Goal: Information Seeking & Learning: Compare options

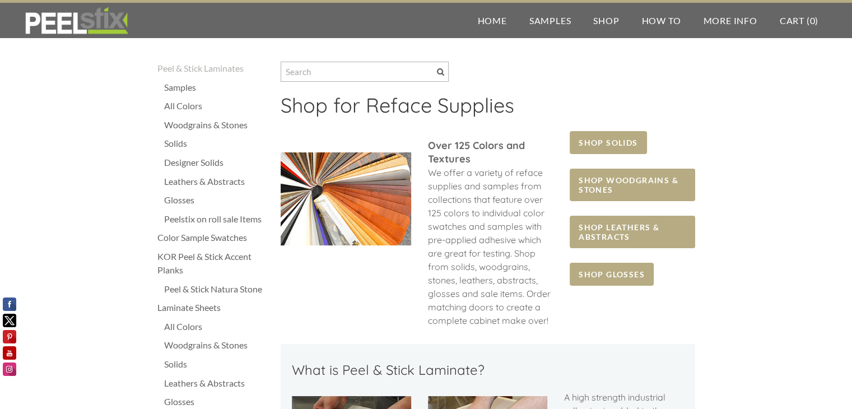
click at [189, 103] on div "All Colors" at bounding box center [216, 105] width 105 height 13
click at [190, 106] on div "All Colors" at bounding box center [216, 105] width 105 height 13
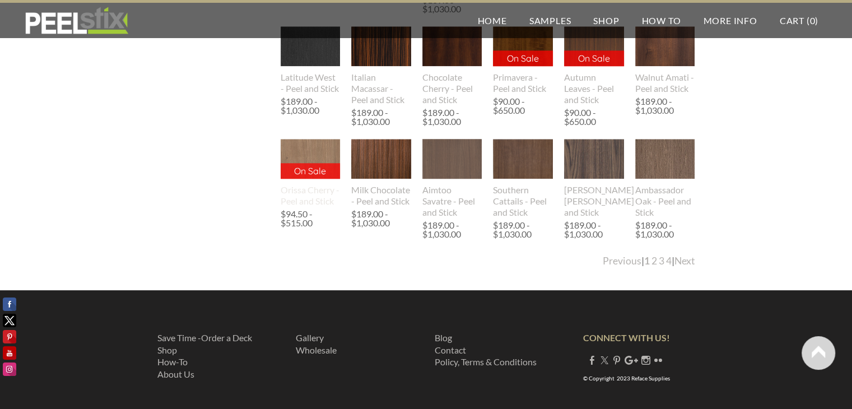
scroll to position [1321, 0]
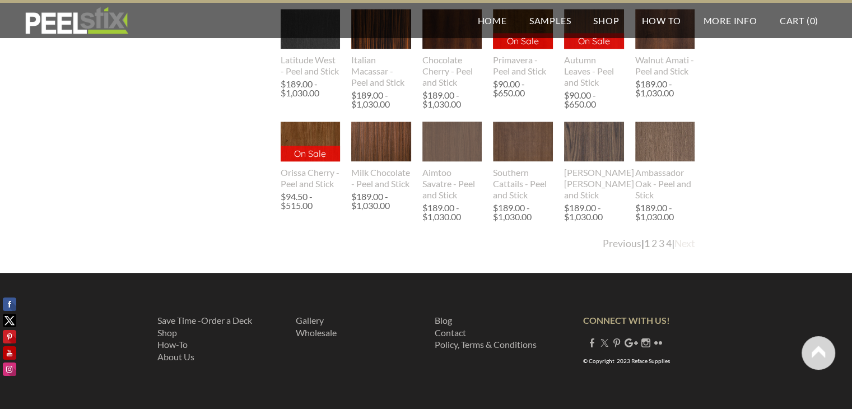
click at [679, 243] on link "Next" at bounding box center [684, 243] width 21 height 12
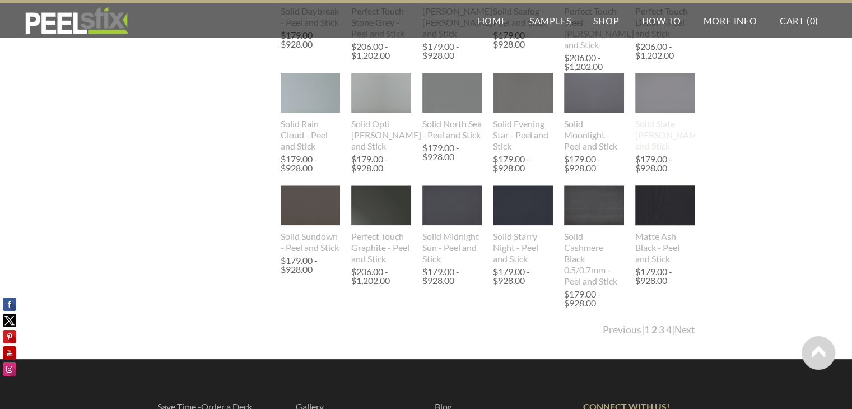
scroll to position [1232, 0]
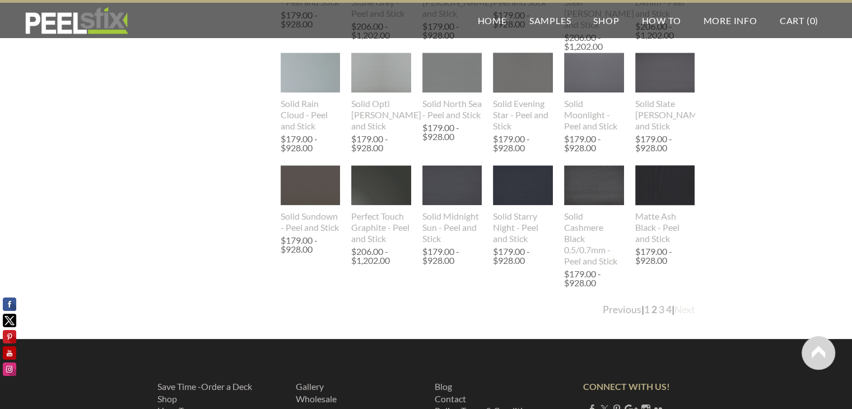
click at [688, 308] on link "Next" at bounding box center [684, 310] width 21 height 12
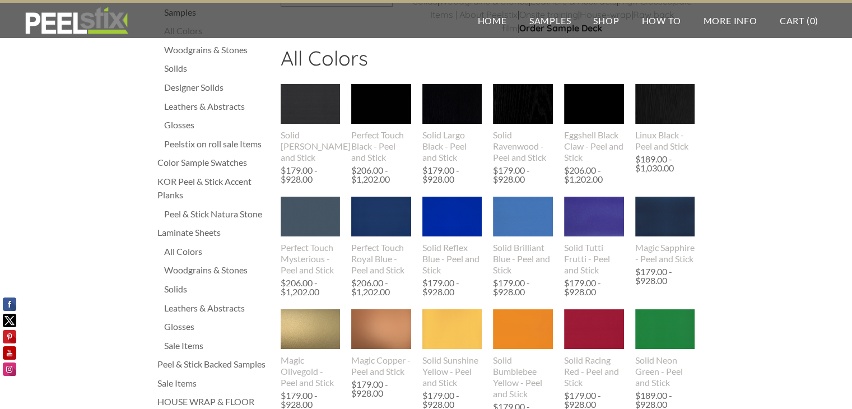
scroll to position [56, 0]
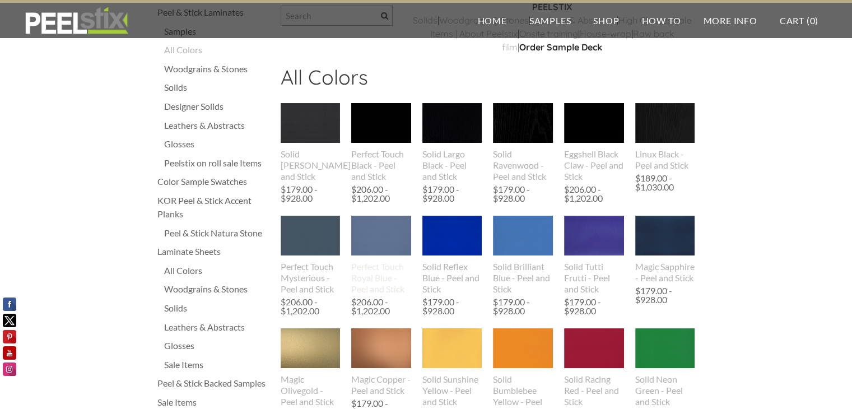
click at [366, 265] on div "Perfect Touch Royal Blue - Peel and Stick" at bounding box center [381, 278] width 60 height 34
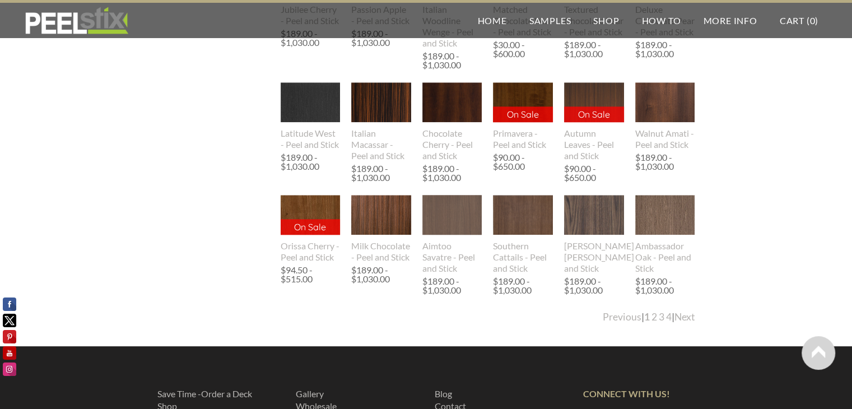
scroll to position [1321, 0]
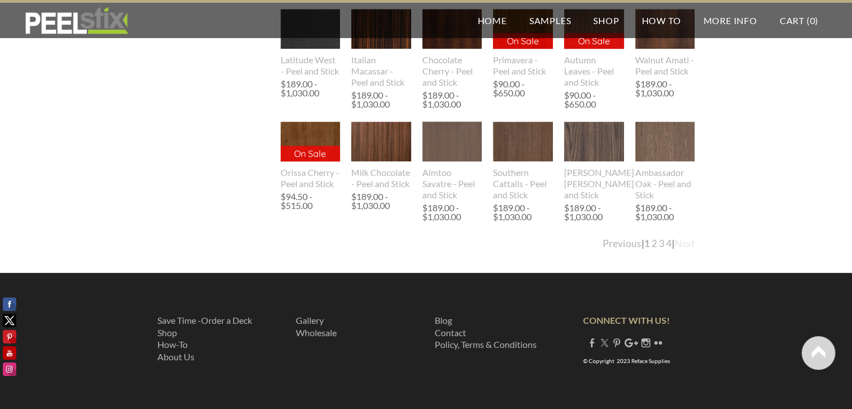
click at [690, 245] on link "Next" at bounding box center [684, 243] width 21 height 12
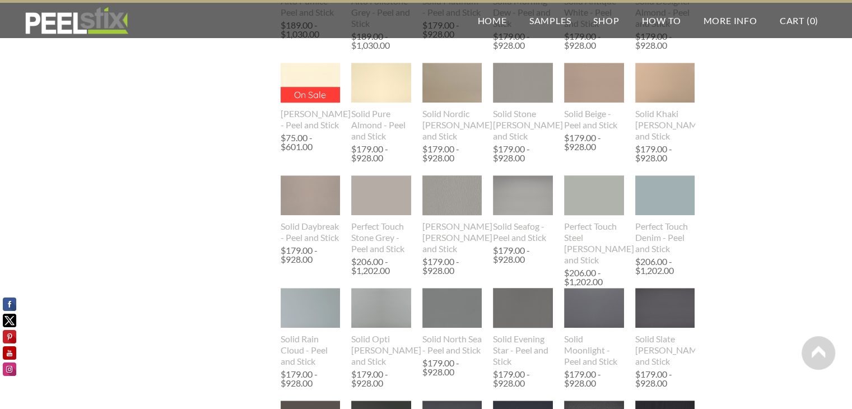
scroll to position [1232, 0]
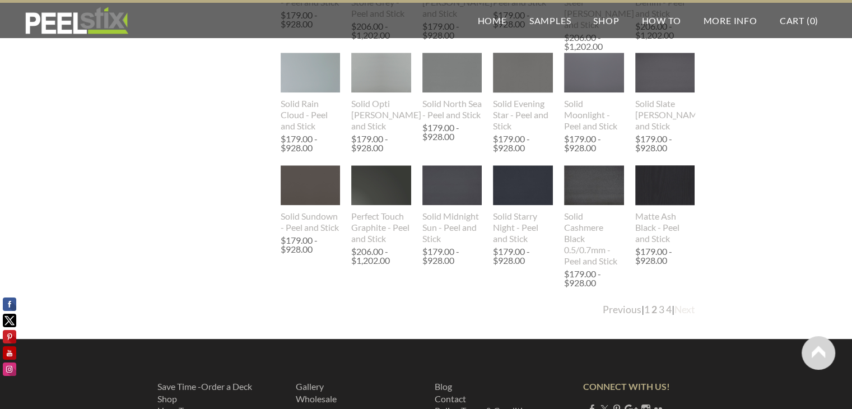
click at [687, 309] on link "Next" at bounding box center [684, 310] width 21 height 12
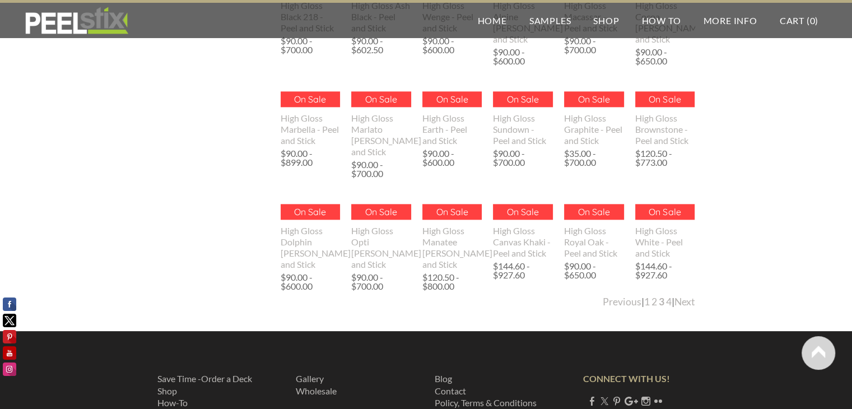
scroll to position [1288, 0]
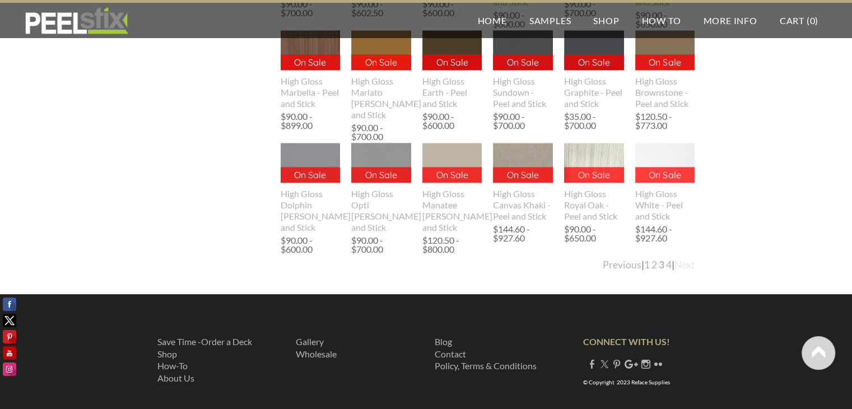
click at [683, 263] on link "Next" at bounding box center [684, 265] width 21 height 12
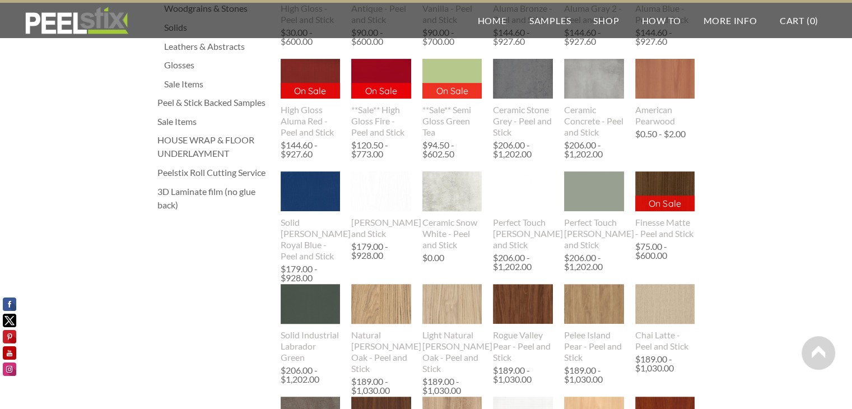
scroll to position [336, 0]
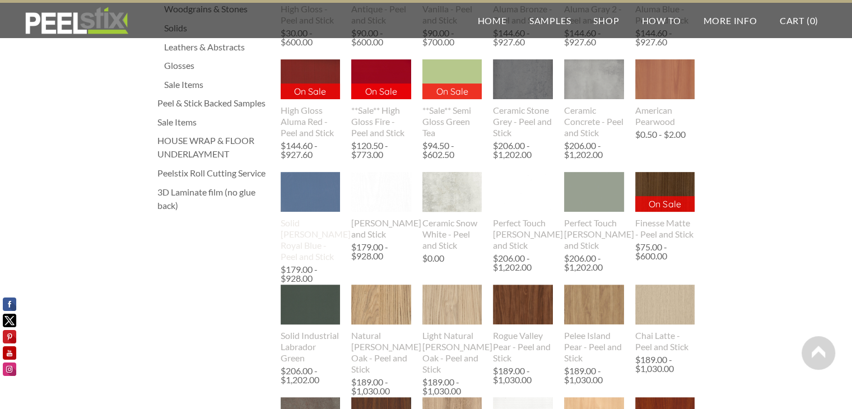
click at [318, 203] on img at bounding box center [311, 192] width 60 height 40
